Goal: Book appointment/travel/reservation

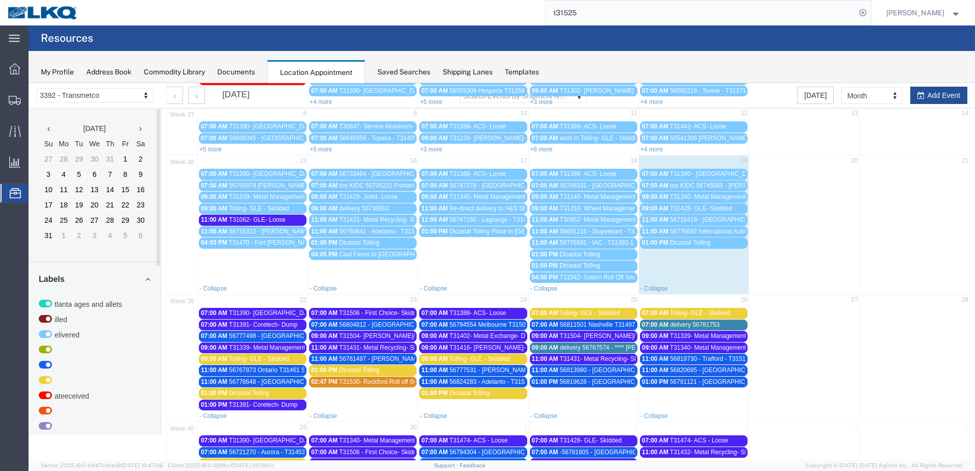
scroll to position [93, 0]
drag, startPoint x: 665, startPoint y: 266, endPoint x: 651, endPoint y: 257, distance: 16.7
click at [651, 257] on td "01:00 PM Dicastal Tolling" at bounding box center [693, 260] width 110 height 46
select select "1"
select select
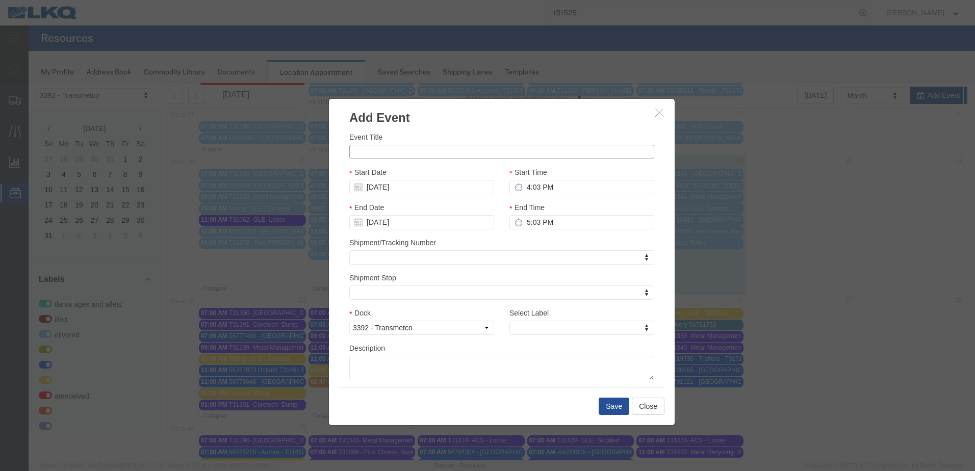
click at [378, 157] on input "Event Title" at bounding box center [501, 152] width 305 height 14
type input "Tolling - GLE - Skidded"
type input "t"
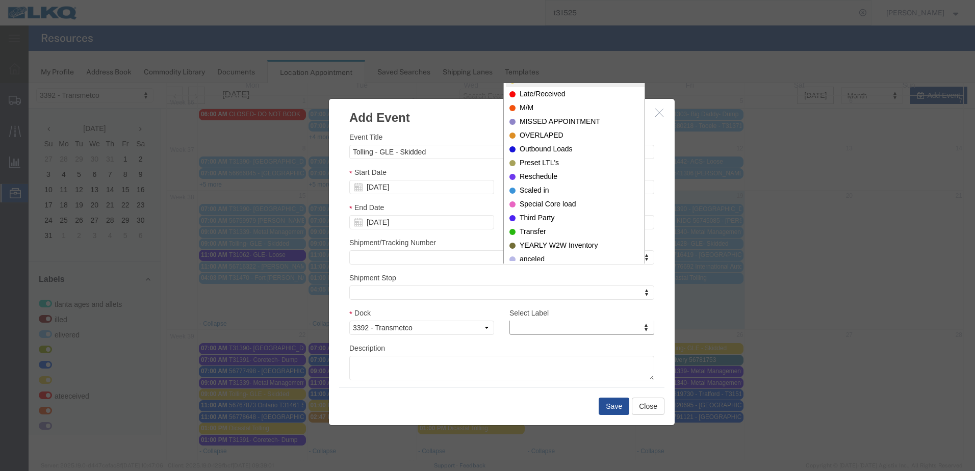
scroll to position [0, 0]
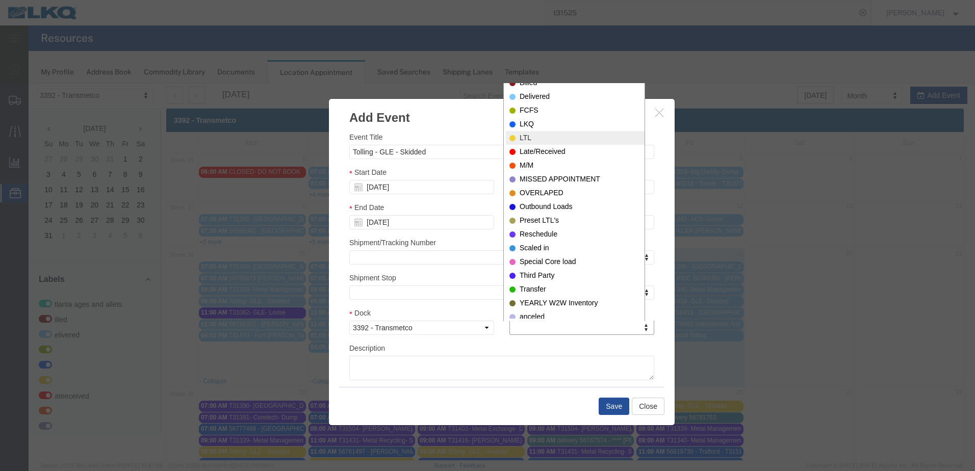
select select "25"
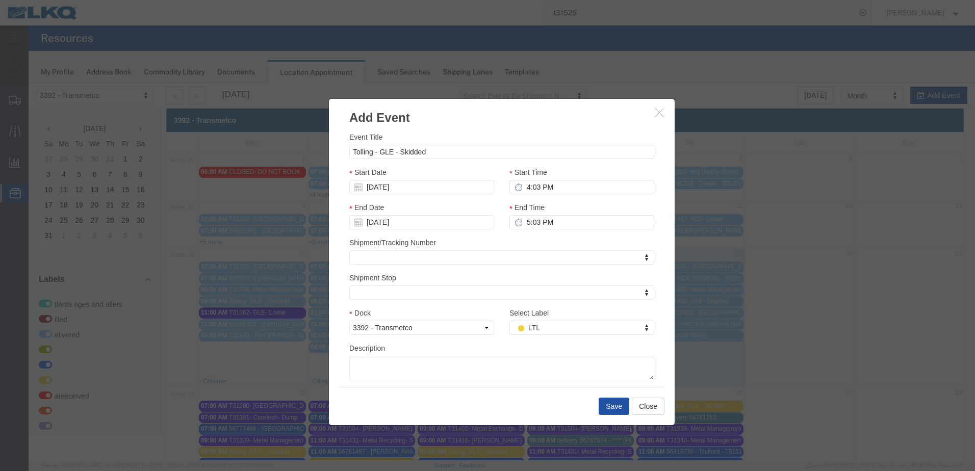
click at [617, 407] on button "Save" at bounding box center [614, 406] width 31 height 17
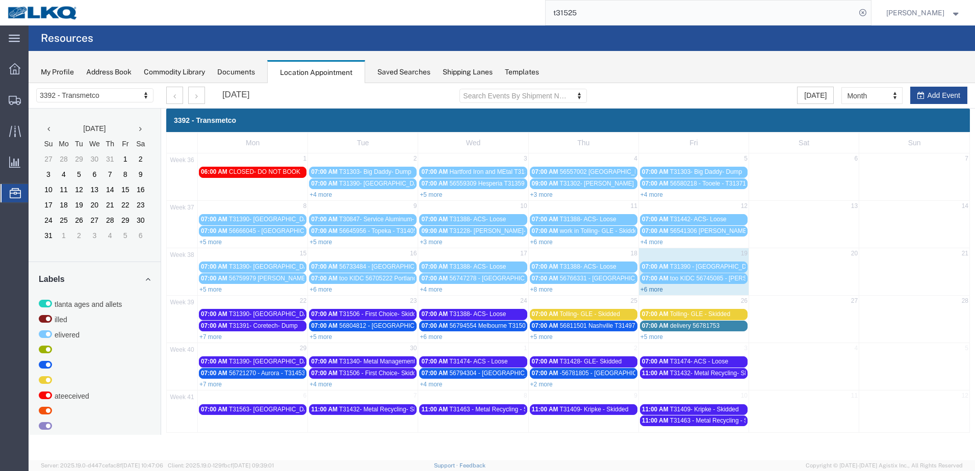
click at [659, 288] on link "+6 more" at bounding box center [651, 289] width 22 height 7
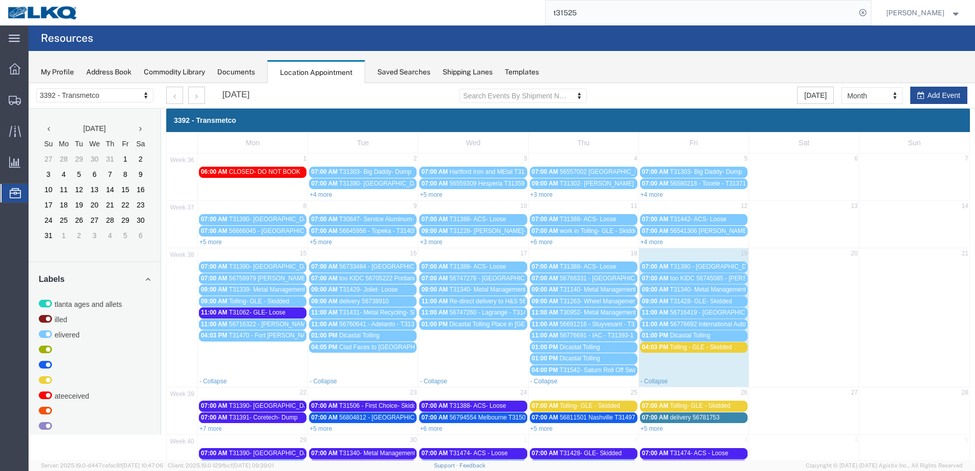
click at [688, 347] on span "Tolling - GLE - Skidded" at bounding box center [700, 347] width 62 height 7
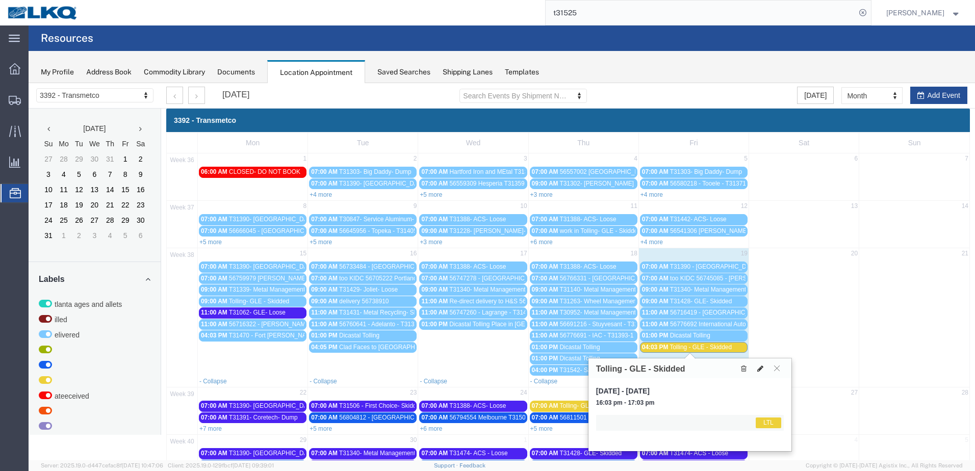
click at [760, 370] on icon at bounding box center [760, 368] width 6 height 7
select select "1"
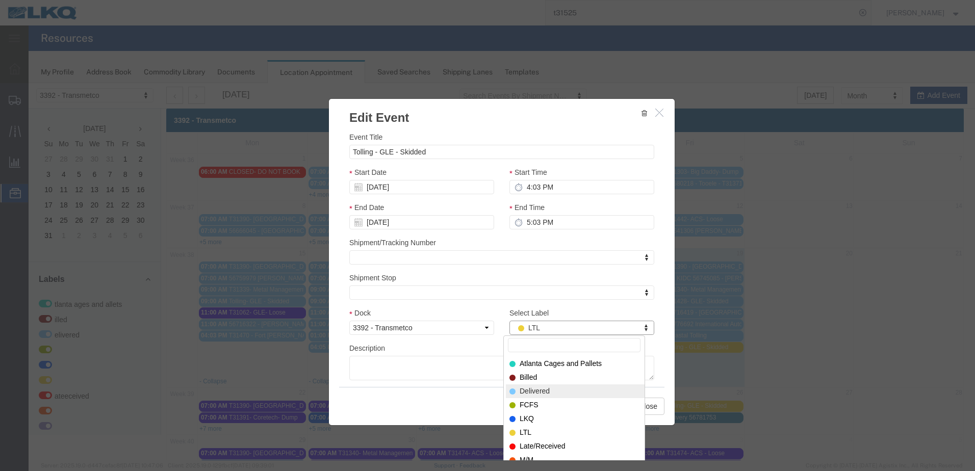
select select "40"
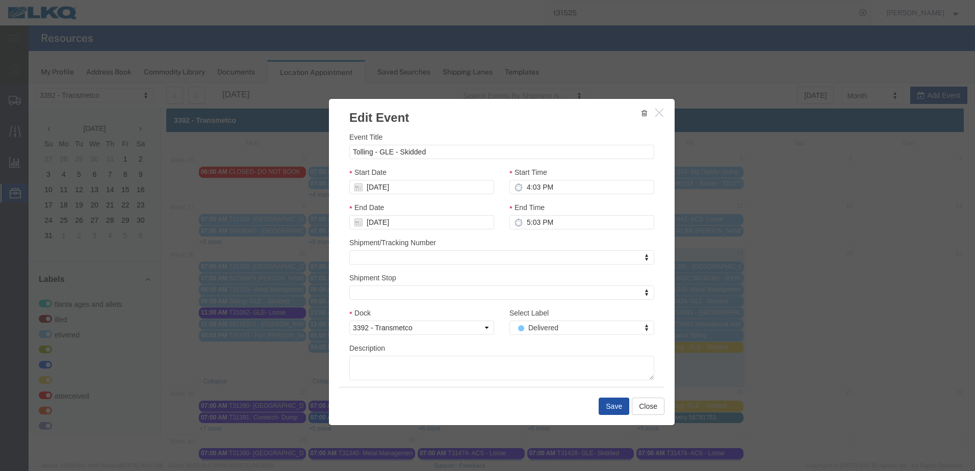
click at [615, 408] on button "Save" at bounding box center [614, 406] width 31 height 17
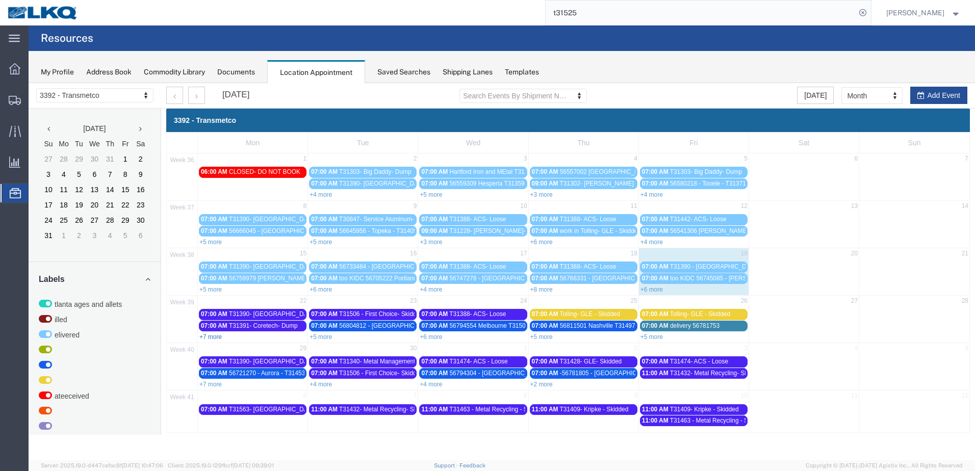
click at [211, 334] on link "+7 more" at bounding box center [210, 336] width 22 height 7
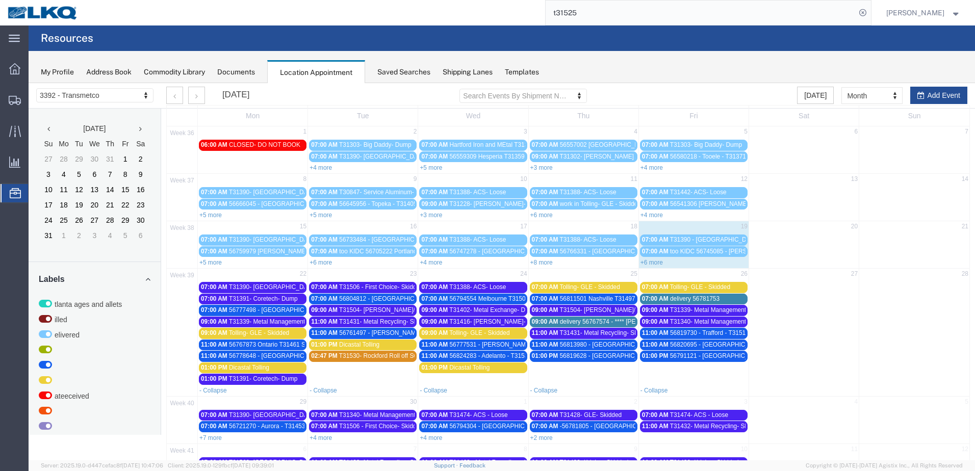
scroll to position [51, 0]
